Goal: Task Accomplishment & Management: Use online tool/utility

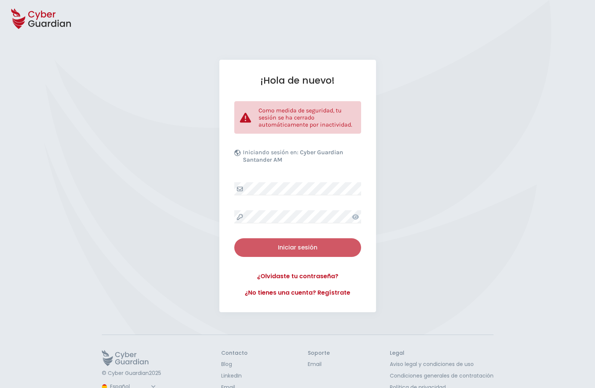
click at [284, 255] on button "Iniciar sesión" at bounding box center [297, 247] width 127 height 19
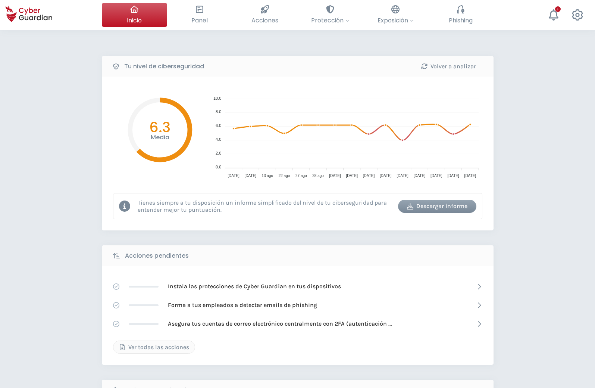
click at [40, 167] on div "Tu nivel de ciberseguridad Volver a analizar Media 6.3 10.0 10.0 8.0 8.0 6.0 6.…" at bounding box center [297, 332] width 595 height 604
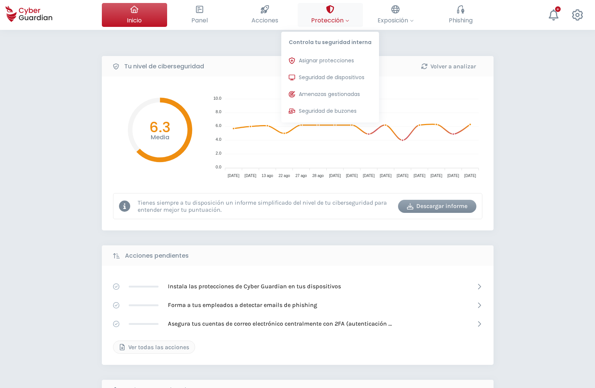
click at [341, 17] on span "Protección" at bounding box center [330, 20] width 38 height 9
click at [341, 72] on button "Seguridad de dispositivos Protecciones instaladas en los dispositivos de tu org…" at bounding box center [330, 77] width 98 height 15
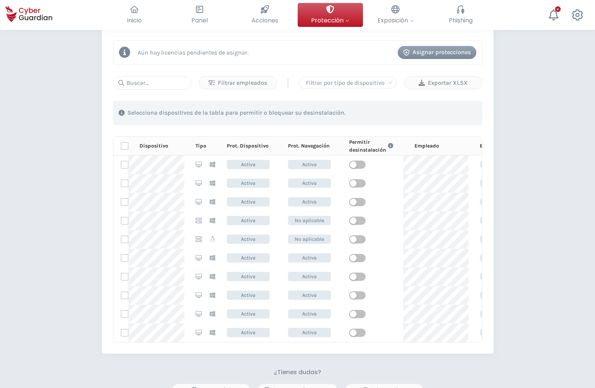
scroll to position [343, 0]
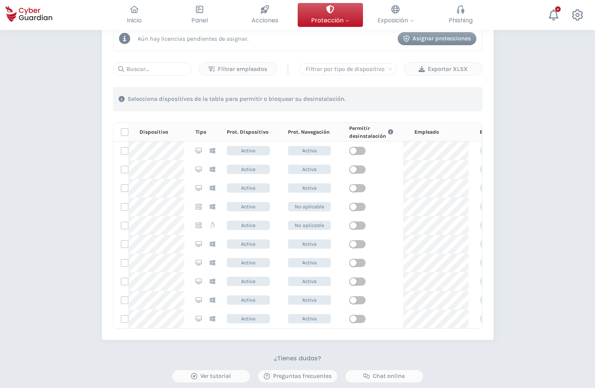
click at [367, 69] on div at bounding box center [348, 69] width 90 height 10
click at [351, 95] on div "Servidor" at bounding box center [348, 96] width 86 height 8
click at [527, 111] on div "PROTECCIÓN > Seguridad de dispositivos ¿Cómo funciona? Añade empleados Instala …" at bounding box center [297, 93] width 595 height 812
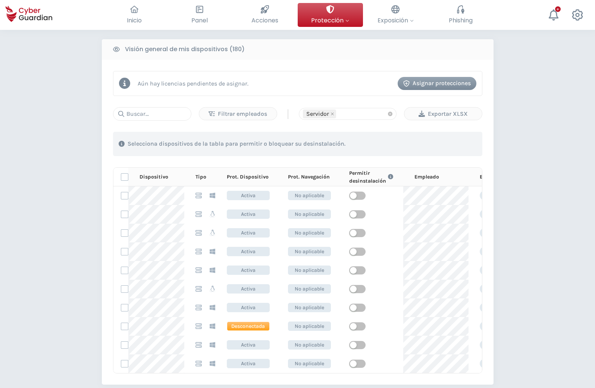
scroll to position [266, 0]
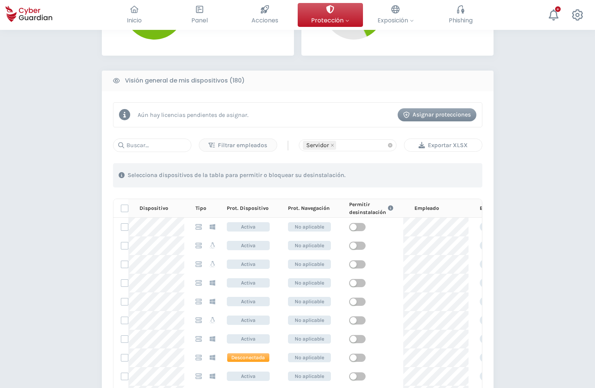
click at [447, 146] on div "Exportar XLSX" at bounding box center [443, 145] width 66 height 9
